Goal: Information Seeking & Learning: Learn about a topic

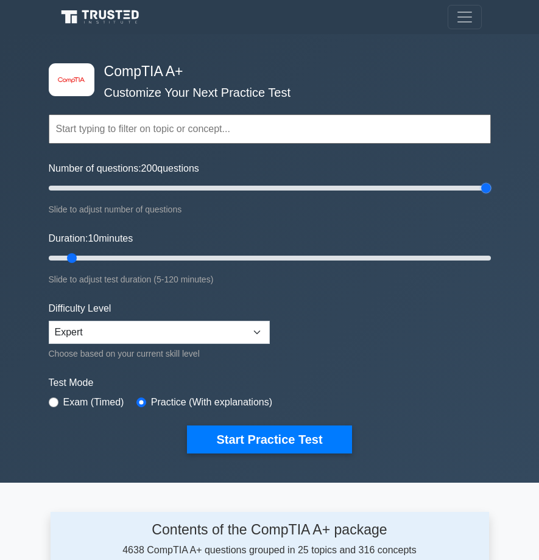
drag, startPoint x: 234, startPoint y: 181, endPoint x: 546, endPoint y: 181, distance: 311.9
type input "200"
click at [491, 181] on input "Number of questions: 200 questions" at bounding box center [270, 188] width 442 height 15
drag, startPoint x: 479, startPoint y: 259, endPoint x: 342, endPoint y: 423, distance: 214.1
type input "120"
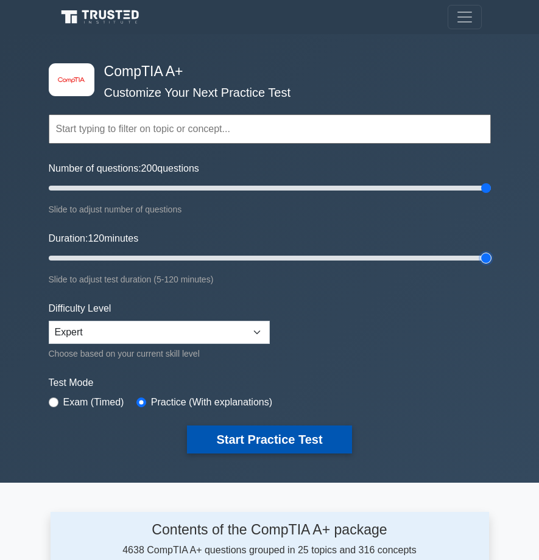
click at [491, 262] on input "Duration: 120 minutes" at bounding box center [270, 258] width 442 height 15
click at [313, 431] on button "Start Practice Test" at bounding box center [269, 440] width 164 height 28
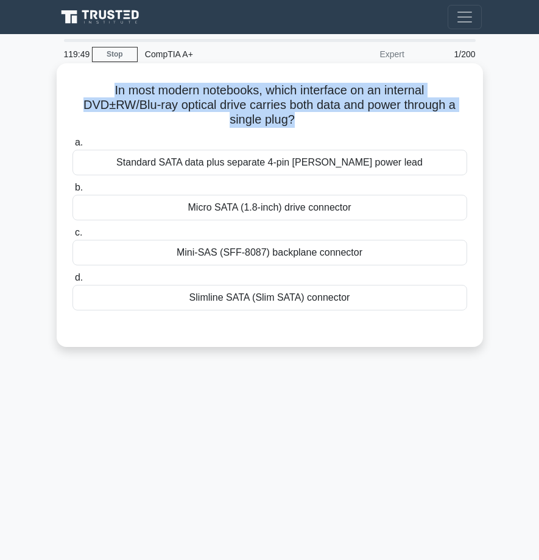
drag, startPoint x: 115, startPoint y: 92, endPoint x: 293, endPoint y: 118, distance: 180.4
click at [293, 118] on h5 "In most modern notebooks, which interface on an internal DVD±RW/Blu‑ray optical…" at bounding box center [269, 105] width 397 height 45
click at [286, 111] on h5 "In most modern notebooks, which interface on an internal DVD±RW/Blu‑ray optical…" at bounding box center [269, 105] width 397 height 45
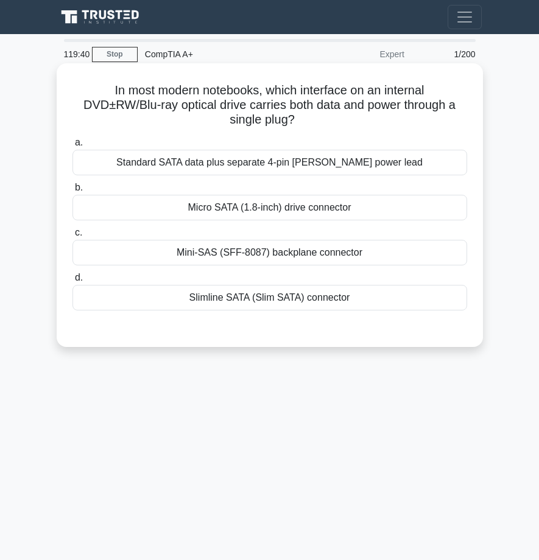
drag, startPoint x: 108, startPoint y: 89, endPoint x: 295, endPoint y: 124, distance: 190.8
click at [295, 124] on h5 "In most modern notebooks, which interface on an internal DVD±RW/Blu‑ray optical…" at bounding box center [269, 105] width 397 height 45
click at [297, 122] on icon ".spinner_0XTQ{transform-origin:center;animation:spinner_y6GP .75s linear infini…" at bounding box center [302, 120] width 15 height 15
click at [271, 260] on div "Mini‑SAS (SFF‑8087) backplane connector" at bounding box center [269, 253] width 395 height 26
click at [72, 237] on input "c. Mini‑SAS (SFF‑8087) backplane connector" at bounding box center [72, 233] width 0 height 8
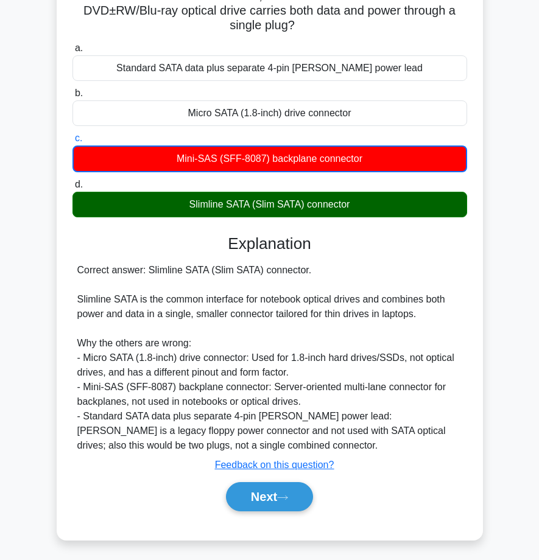
scroll to position [98, 0]
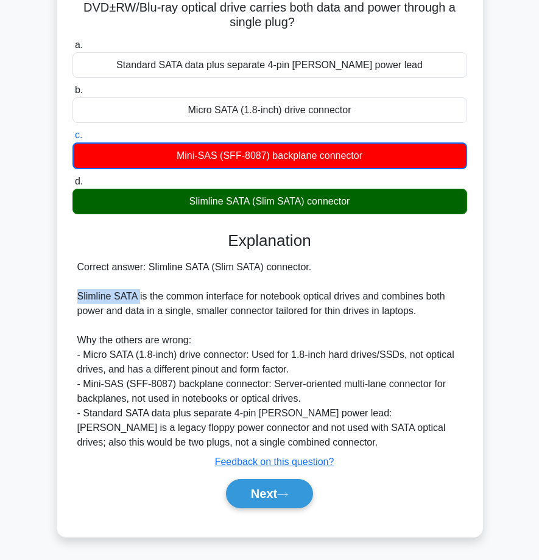
drag, startPoint x: 73, startPoint y: 296, endPoint x: 138, endPoint y: 300, distance: 64.7
click at [138, 300] on div "Correct answer: Slimline SATA (Slim SATA) connector. Slimline SATA is the commo…" at bounding box center [269, 355] width 395 height 190
drag, startPoint x: 387, startPoint y: 197, endPoint x: 157, endPoint y: 69, distance: 264.0
click at [157, 69] on div "a. Standard SATA data plus separate 4‑pin Berg power lead b. Micro SATA (1.8‑in…" at bounding box center [269, 126] width 409 height 182
drag, startPoint x: 143, startPoint y: 62, endPoint x: 126, endPoint y: 57, distance: 18.3
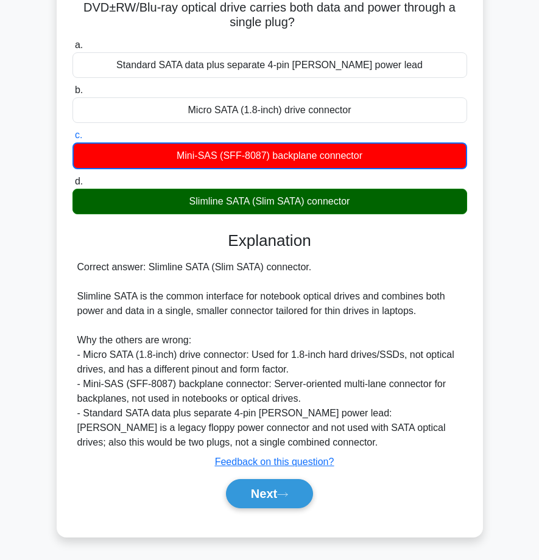
click at [143, 62] on div "Standard SATA data plus separate 4‑pin Berg power lead" at bounding box center [269, 65] width 395 height 26
click at [72, 49] on input "a. Standard SATA data plus separate 4‑pin Berg power lead" at bounding box center [72, 45] width 0 height 8
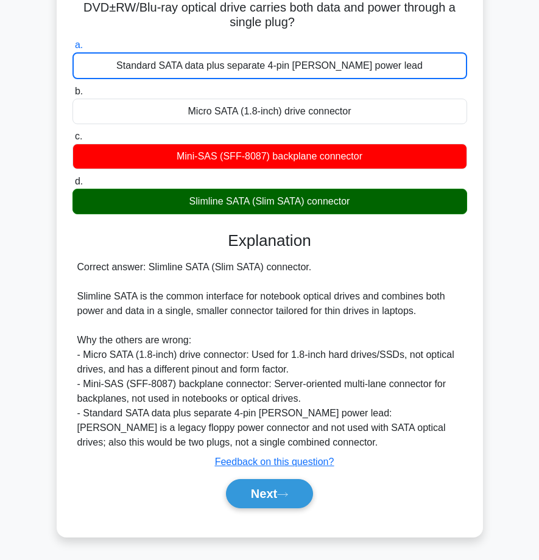
drag, startPoint x: 71, startPoint y: 44, endPoint x: 375, endPoint y: 202, distance: 343.1
click at [375, 202] on div "a. Standard SATA data plus separate 4‑pin Berg power lead b. Micro SATA (1.8‑in…" at bounding box center [269, 126] width 409 height 182
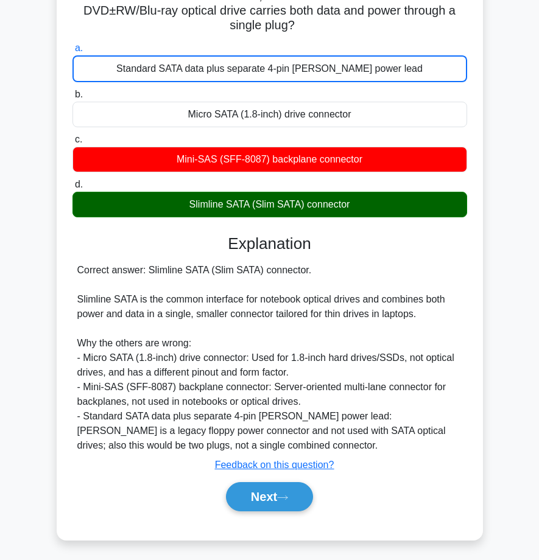
copy div "a. Standard SATA data plus separate 4‑pin Berg power lead b. Micro SATA (1.8‑in…"
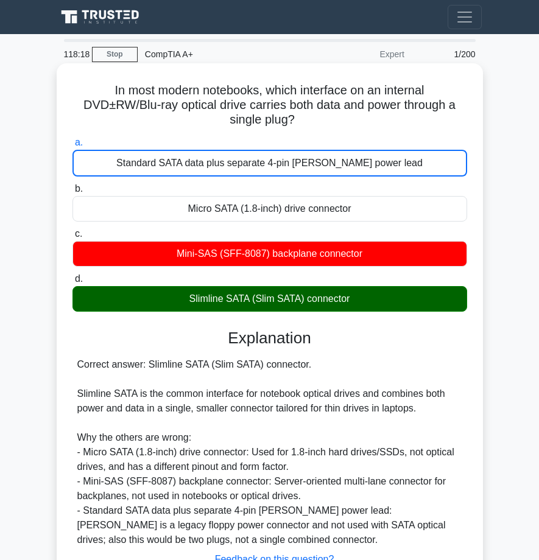
scroll to position [0, 0]
